Goal: Find specific page/section: Find specific page/section

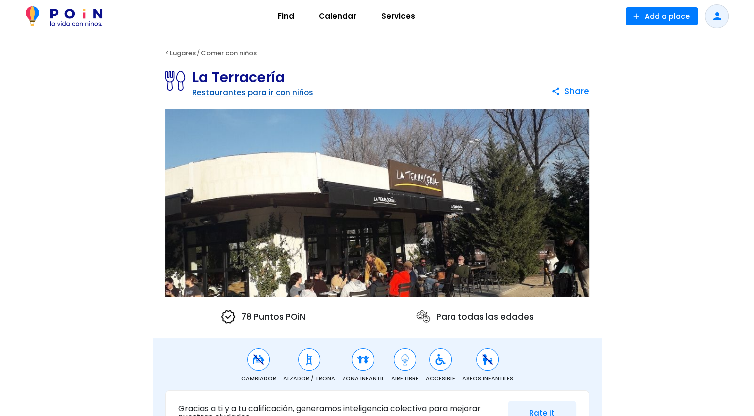
click at [280, 90] on link "Restaurantes para ir con niños" at bounding box center [252, 92] width 121 height 10
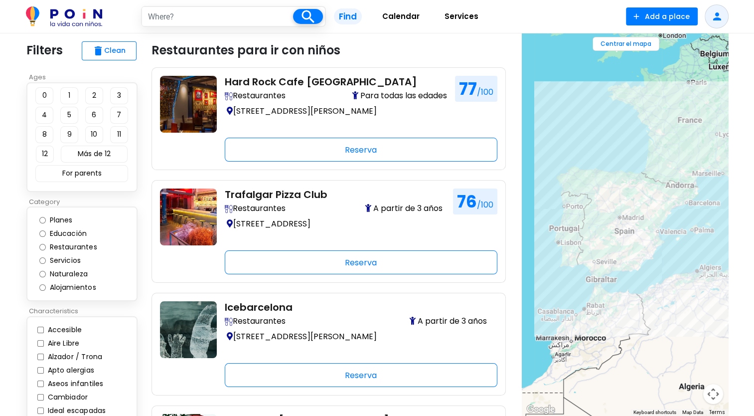
click at [196, 15] on input "text" at bounding box center [217, 16] width 151 height 19
type input "[GEOGRAPHIC_DATA]"
click at [315, 18] on span at bounding box center [308, 16] width 30 height 15
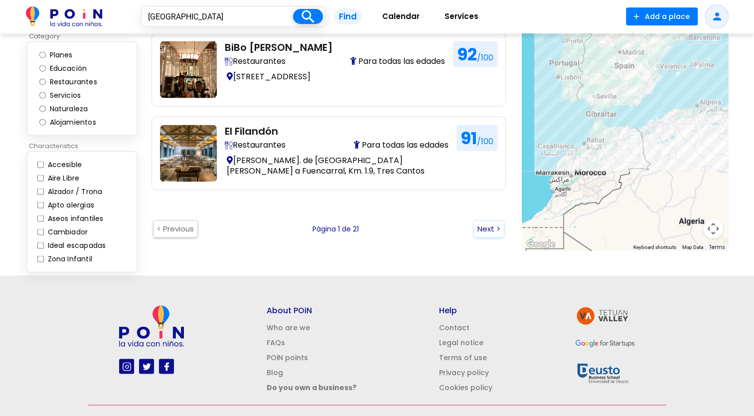
scroll to position [1836, 0]
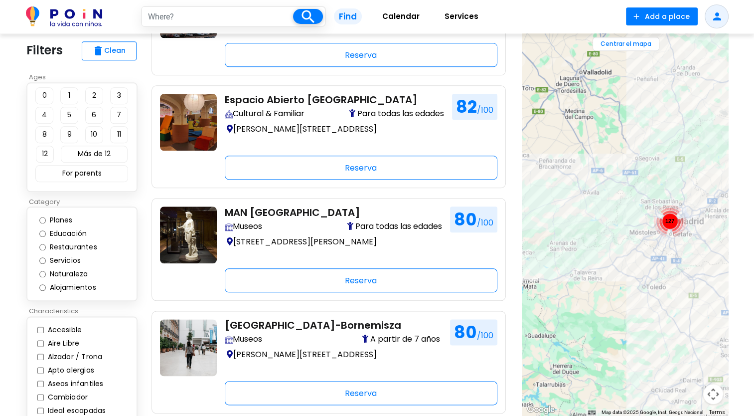
scroll to position [1109, 0]
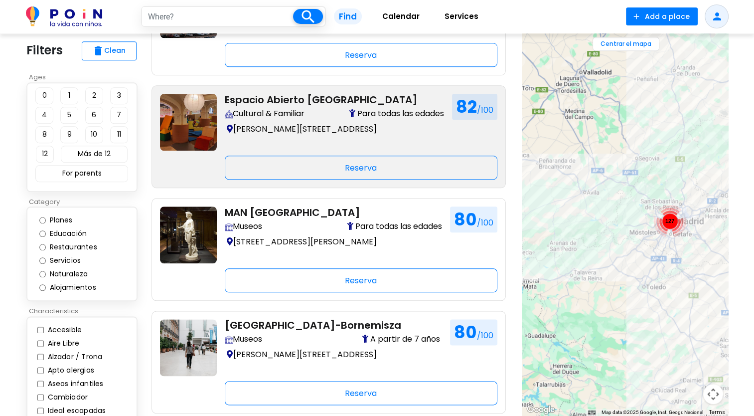
click at [349, 100] on h2 "Espacio Abierto Quinta de los Molinos" at bounding box center [334, 100] width 219 height 12
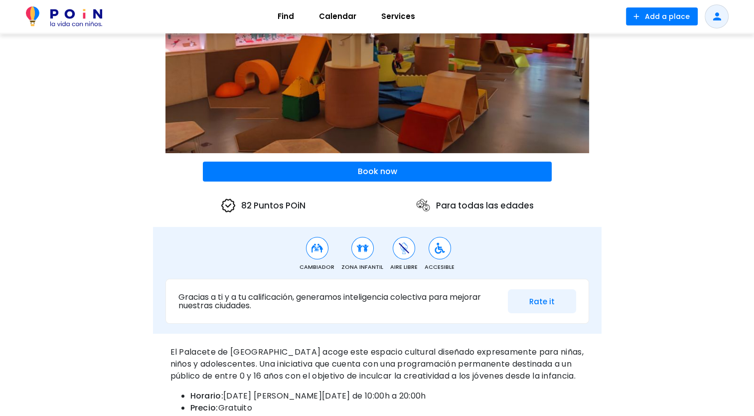
scroll to position [127, 0]
